Goal: Task Accomplishment & Management: Complete application form

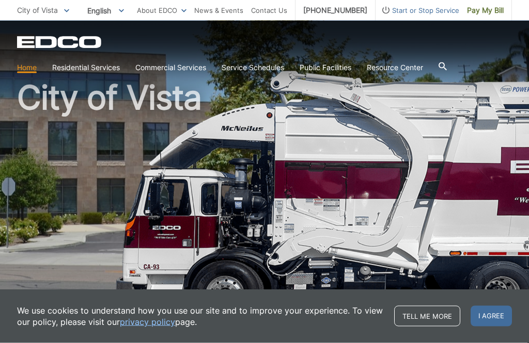
scroll to position [30, 0]
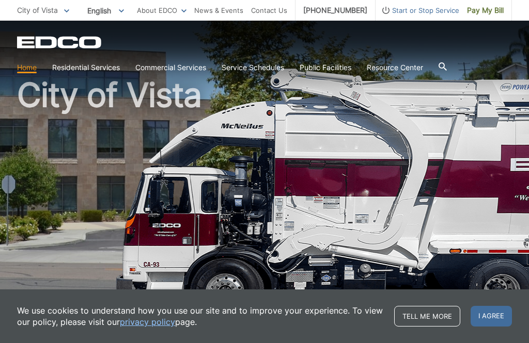
click at [495, 327] on span "I agree" at bounding box center [490, 316] width 41 height 21
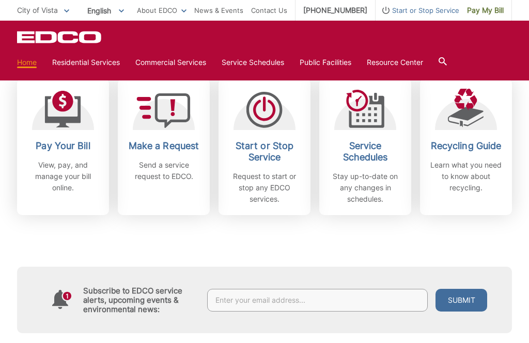
scroll to position [265, 0]
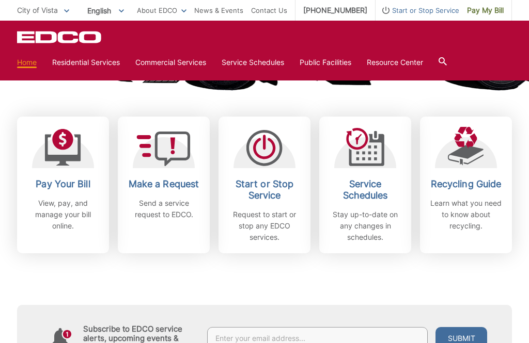
click at [265, 187] on h2 "Start or Stop Service" at bounding box center [264, 190] width 76 height 23
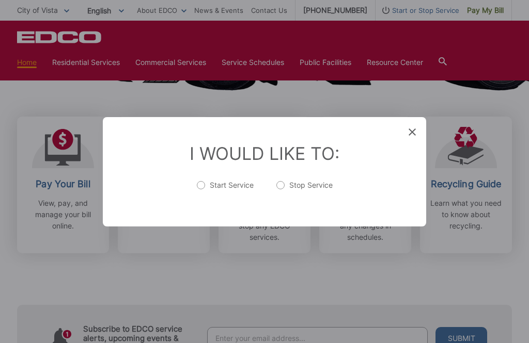
click at [200, 201] on label "Start Service" at bounding box center [225, 190] width 57 height 21
radio input "true"
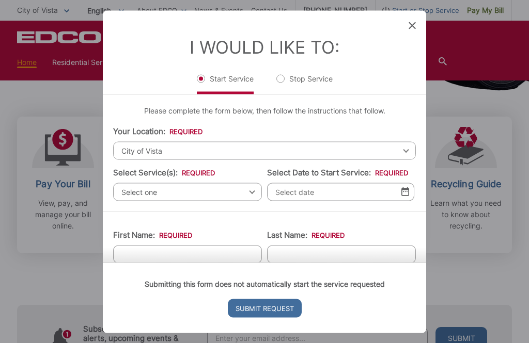
click at [255, 194] on span "Select one" at bounding box center [187, 192] width 149 height 18
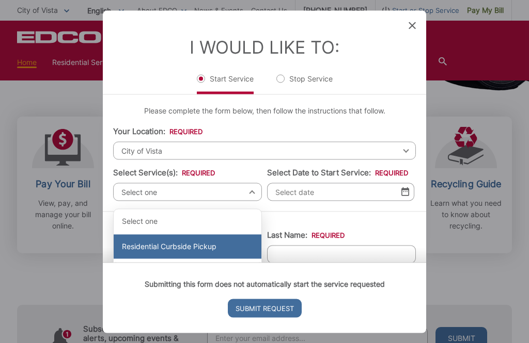
click at [215, 248] on div "Residential Curbside Pickup" at bounding box center [188, 246] width 148 height 25
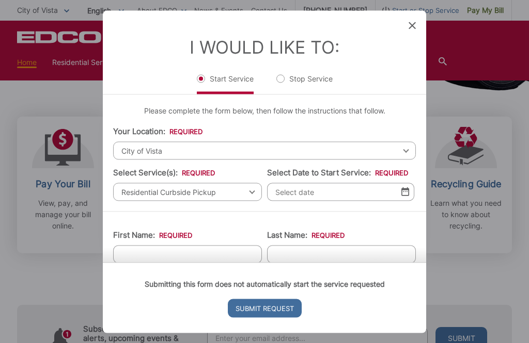
click at [401, 196] on img at bounding box center [405, 191] width 8 height 9
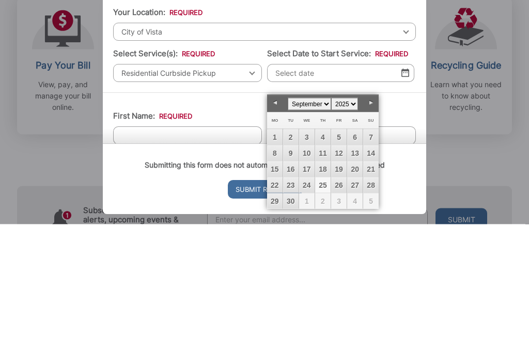
click at [375, 214] on link "Next" at bounding box center [370, 221] width 15 height 15
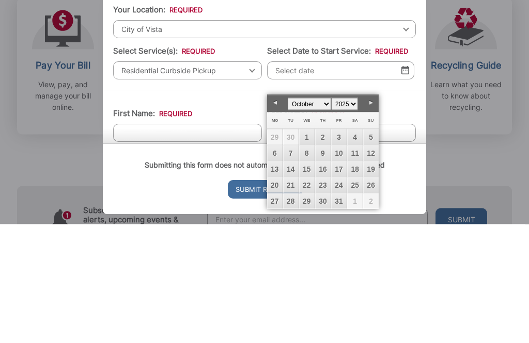
scroll to position [385, 0]
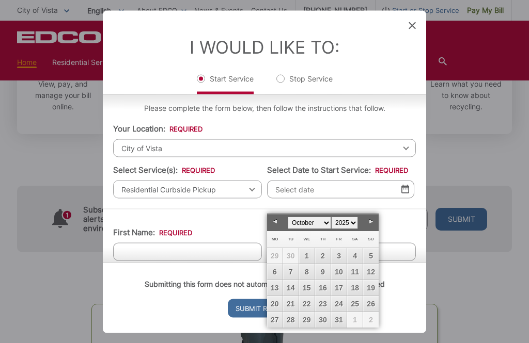
click at [291, 307] on link "21" at bounding box center [290, 303] width 15 height 15
type input "[DATE]"
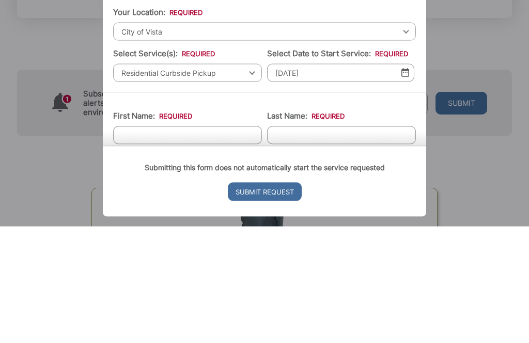
click at [163, 243] on input "First Name: *" at bounding box center [187, 252] width 149 height 18
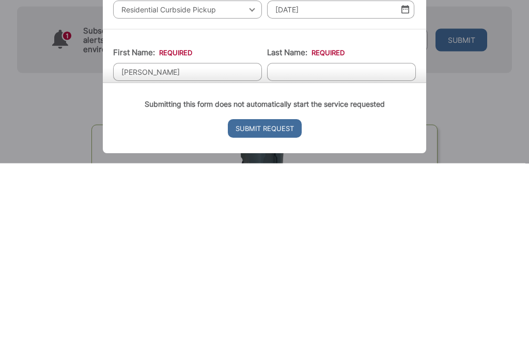
type input "[PERSON_NAME]"
click at [302, 243] on input "Last Name: *" at bounding box center [341, 252] width 149 height 18
type input "Cummins"
type input "(___) ___-____"
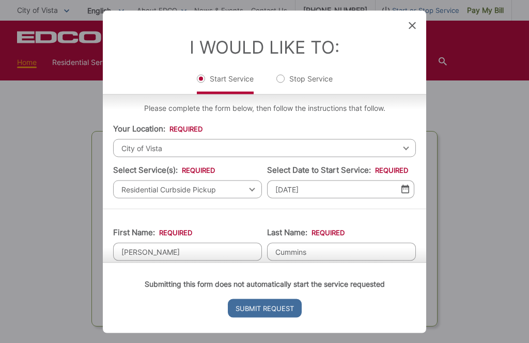
scroll to position [551, 0]
type input "(___) ___-____"
click at [408, 194] on img at bounding box center [405, 189] width 8 height 9
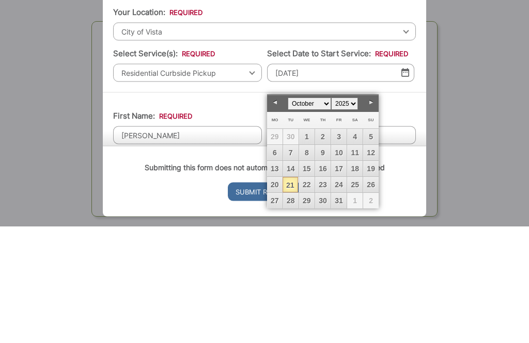
scroll to position [668, 0]
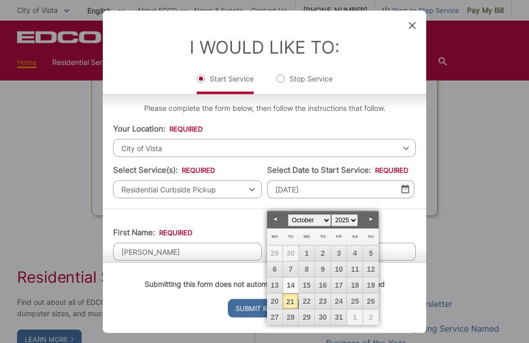
click at [292, 286] on link "14" at bounding box center [290, 285] width 15 height 15
type input "[DATE]"
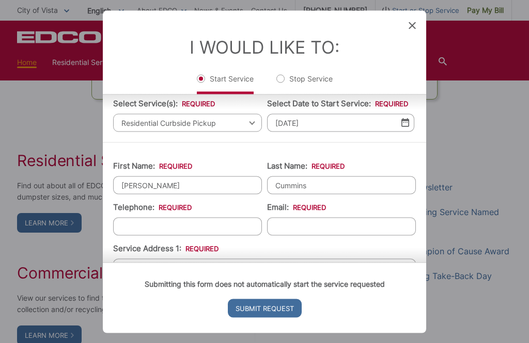
scroll to position [70, 0]
click at [149, 235] on input "Telephone: *" at bounding box center [187, 226] width 149 height 18
type input "(___) ___-____"
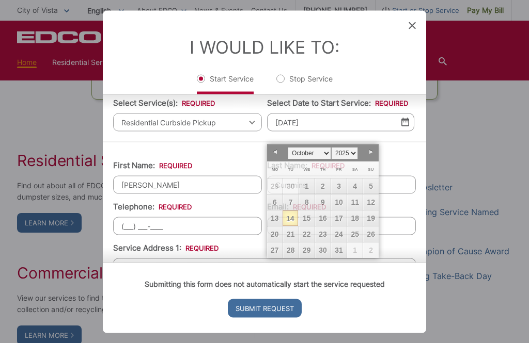
scroll to position [784, 0]
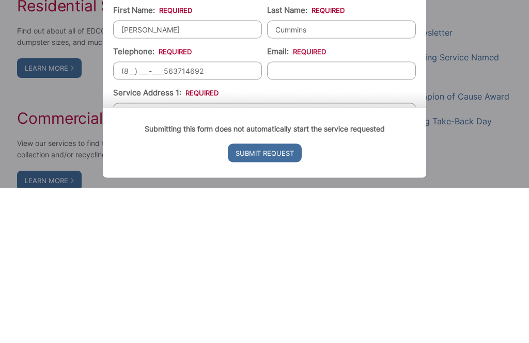
type input "[PHONE_NUMBER]"
type input "[EMAIL_ADDRESS][DOMAIN_NAME]"
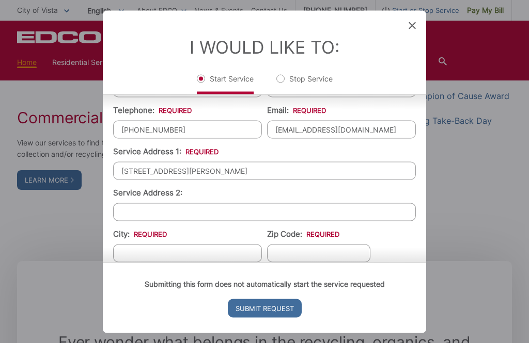
scroll to position [167, 0]
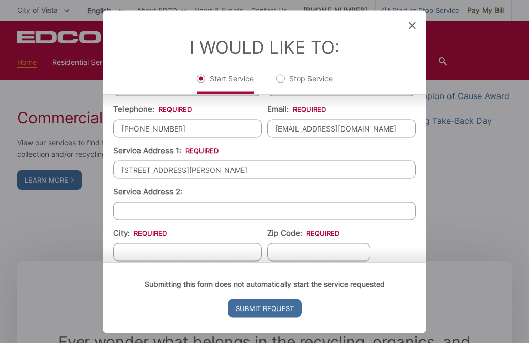
type input "[STREET_ADDRESS][PERSON_NAME]"
click at [145, 261] on input "City: *" at bounding box center [187, 252] width 149 height 18
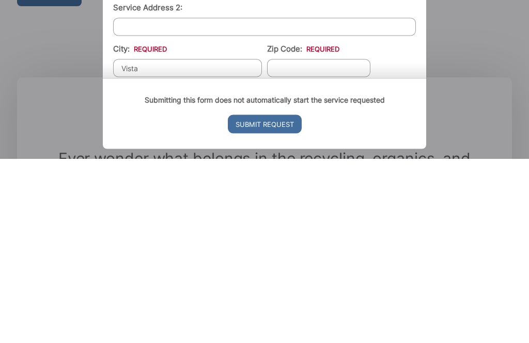
scroll to position [1124, 0]
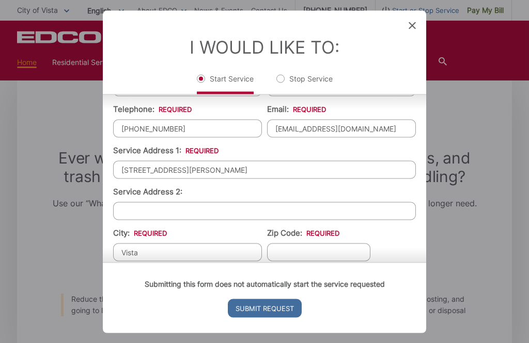
type input "Vista"
click at [313, 261] on input "Zip Code: *" at bounding box center [318, 252] width 103 height 18
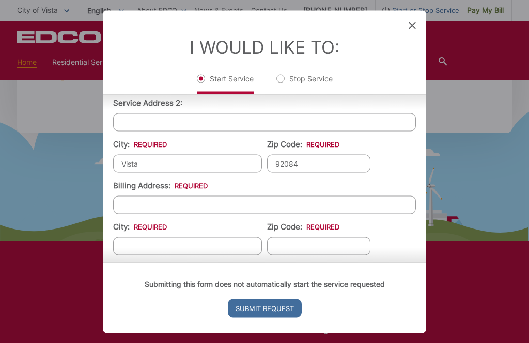
scroll to position [258, 0]
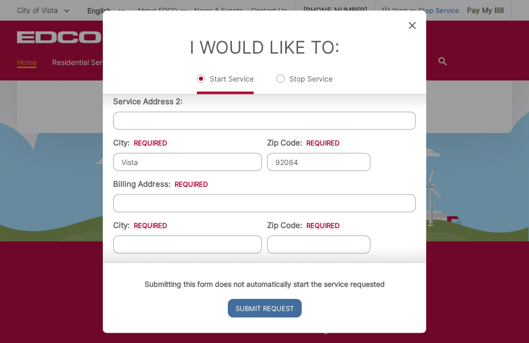
type input "92084"
click at [151, 212] on input "Billing Address: *" at bounding box center [264, 203] width 302 height 18
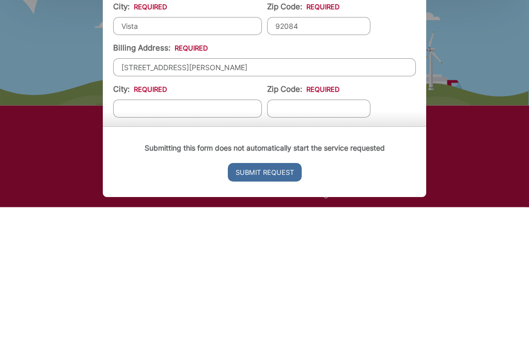
type input "[STREET_ADDRESS][PERSON_NAME]"
click at [160, 235] on input "City: *" at bounding box center [187, 244] width 149 height 18
type input "Vista"
click at [310, 235] on input "Zip Code: *" at bounding box center [318, 244] width 103 height 18
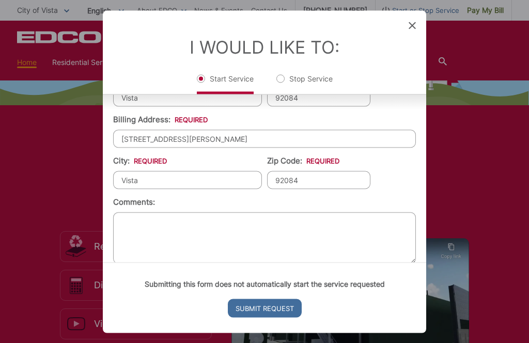
scroll to position [321, 0]
type input "92084"
click at [270, 317] on input "Submit Request" at bounding box center [265, 308] width 74 height 19
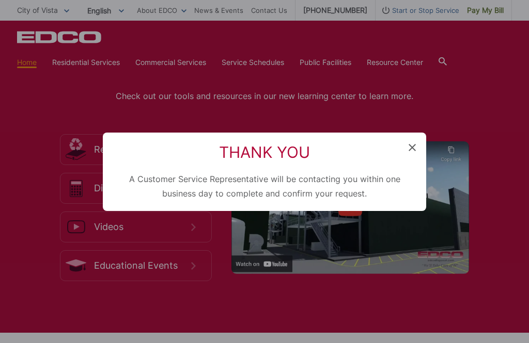
scroll to position [10, 4]
click at [413, 153] on span at bounding box center [411, 148] width 7 height 10
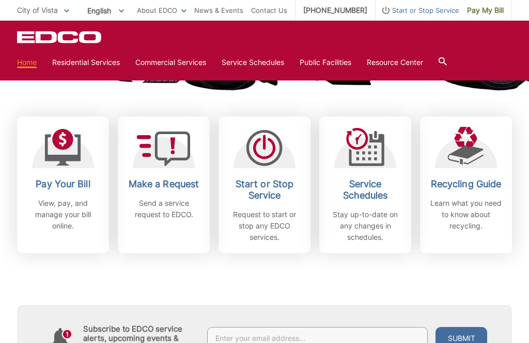
scroll to position [298, 0]
